Goal: Register for event/course

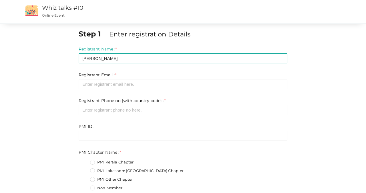
type input "[PERSON_NAME]"
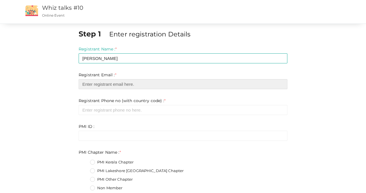
click at [91, 84] on input "email" at bounding box center [183, 84] width 209 height 10
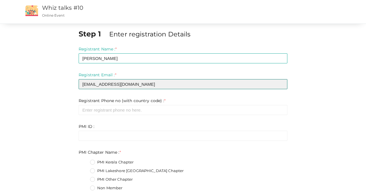
type input "[EMAIL_ADDRESS][DOMAIN_NAME]"
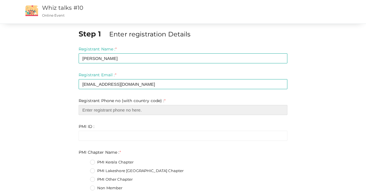
click at [97, 110] on input "number" at bounding box center [183, 110] width 209 height 10
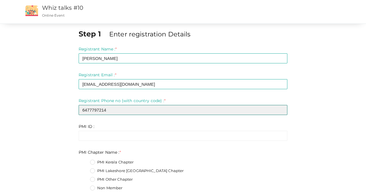
click at [82, 110] on input "6477797214" at bounding box center [183, 110] width 209 height 10
click at [116, 110] on input "16477797214" at bounding box center [183, 110] width 209 height 10
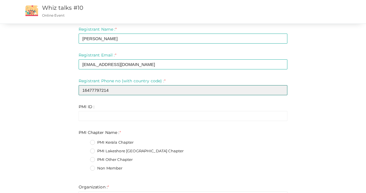
scroll to position [51, 0]
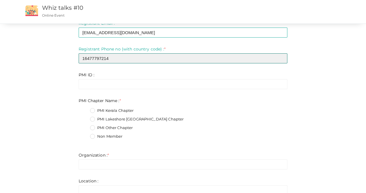
type input "16477797214"
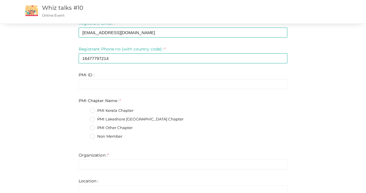
click at [93, 120] on label "PMI Lakeshore [GEOGRAPHIC_DATA] Chapter" at bounding box center [137, 119] width 94 height 6
click at [84, 117] on Name\+1 "PMI Lakeshore [GEOGRAPHIC_DATA] Chapter" at bounding box center [84, 117] width 0 height 0
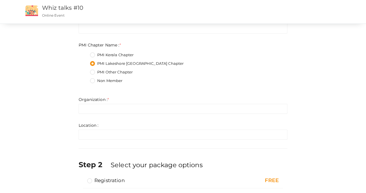
scroll to position [112, 0]
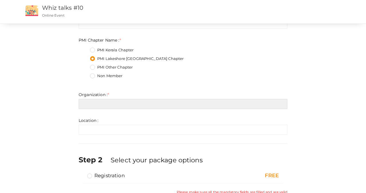
click at [91, 105] on input "text" at bounding box center [183, 104] width 209 height 10
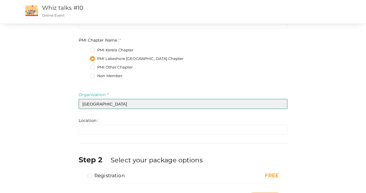
click at [106, 103] on input "[GEOGRAPHIC_DATA]" at bounding box center [183, 104] width 209 height 10
click at [109, 104] on input "[GEOGRAPHIC_DATA]" at bounding box center [183, 104] width 209 height 10
type input "Peel District School Board"
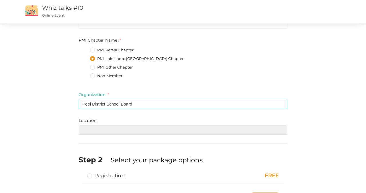
click at [88, 130] on input "text" at bounding box center [183, 129] width 209 height 10
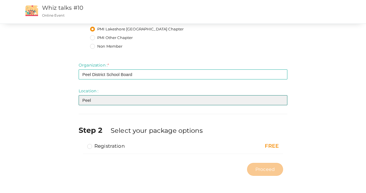
scroll to position [141, 0]
type input "Peel"
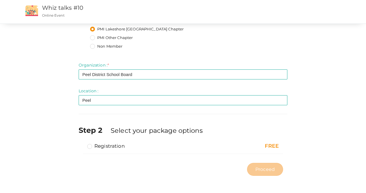
click at [90, 147] on label "Registration" at bounding box center [105, 145] width 37 height 7
click at [82, 143] on input "Registration" at bounding box center [82, 143] width 0 height 0
click at [266, 168] on span "Proceed" at bounding box center [264, 169] width 19 height 7
type input "N/A"
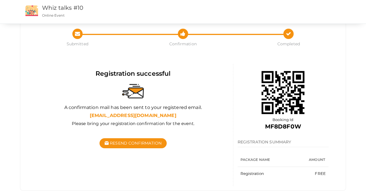
scroll to position [19, 0]
